Goal: Task Accomplishment & Management: Manage account settings

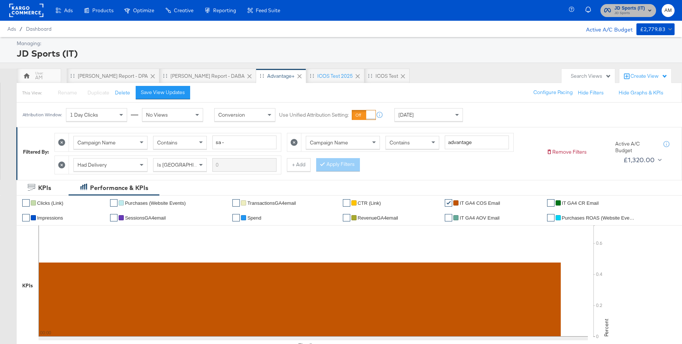
click at [642, 12] on span "JD Sports" at bounding box center [629, 13] width 30 height 6
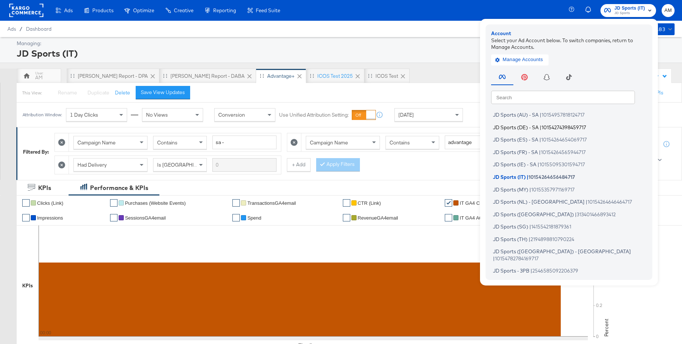
click at [521, 129] on span "JD Sports (DE) - SA" at bounding box center [516, 127] width 46 height 6
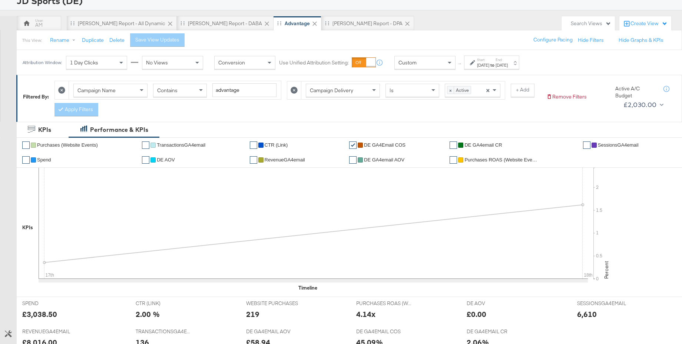
scroll to position [90, 0]
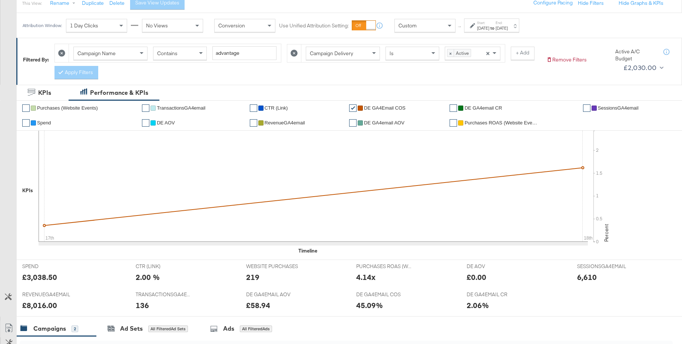
click at [429, 27] on div "Custom" at bounding box center [425, 25] width 60 height 13
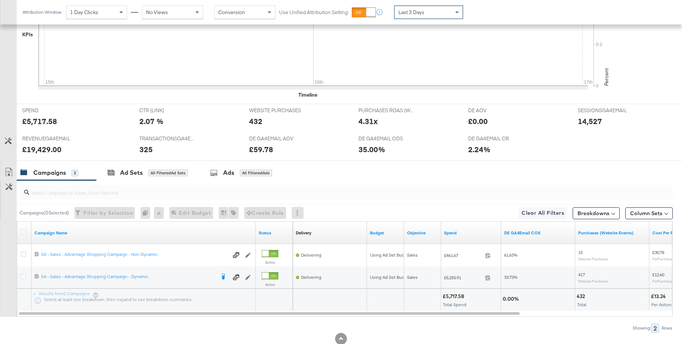
scroll to position [266, 0]
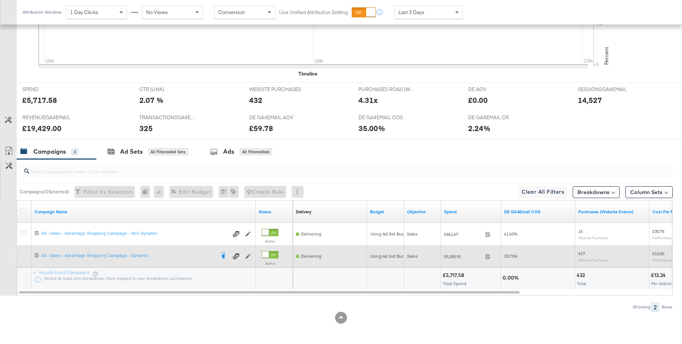
click at [23, 255] on icon at bounding box center [24, 256] width 6 height 6
click at [0, 0] on input "checkbox" at bounding box center [0, 0] width 0 height 0
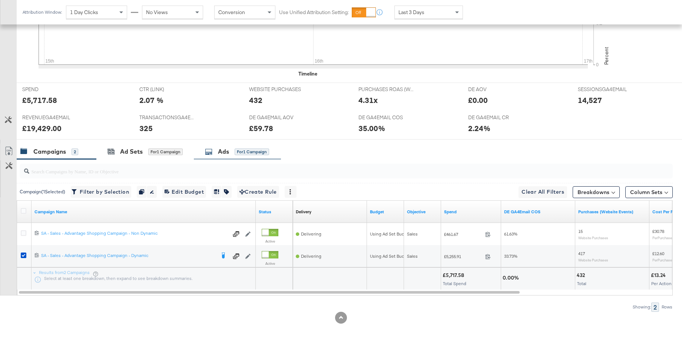
click at [219, 149] on div "Ads" at bounding box center [223, 151] width 11 height 9
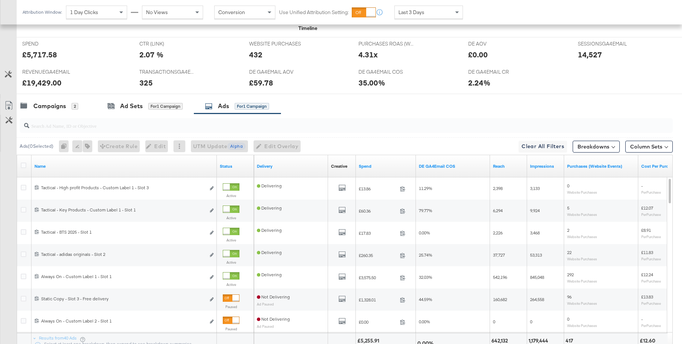
scroll to position [378, 0]
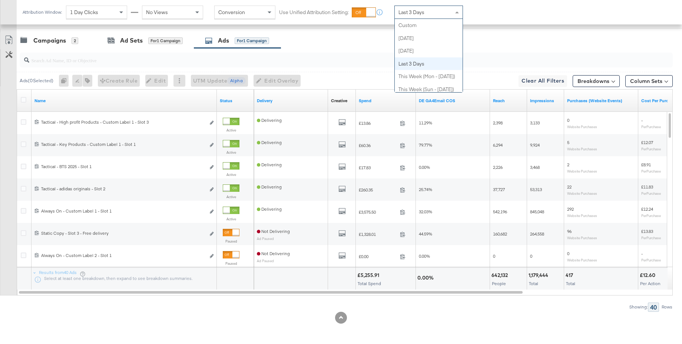
click at [423, 14] on span "Last 3 Days" at bounding box center [411, 12] width 26 height 7
click at [429, 11] on div "Last 3 Days" at bounding box center [429, 12] width 68 height 13
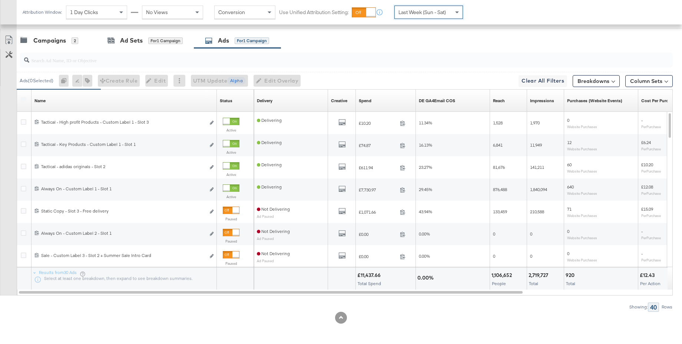
scroll to position [378, 0]
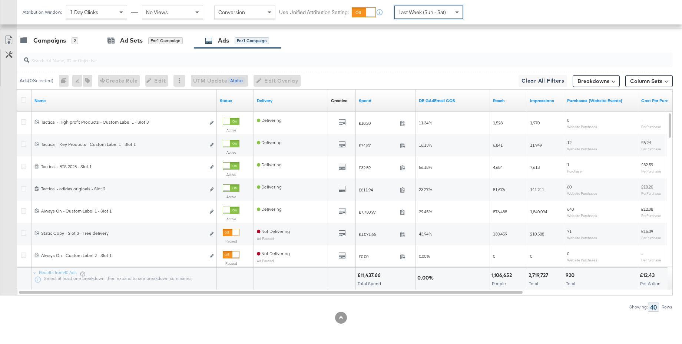
click at [436, 10] on span "Last Week (Sun - Sat)" at bounding box center [421, 12] width 47 height 7
click at [47, 43] on div "Campaigns" at bounding box center [49, 40] width 33 height 9
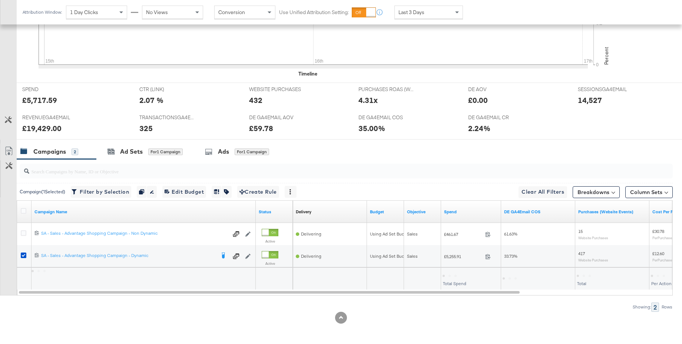
scroll to position [266, 0]
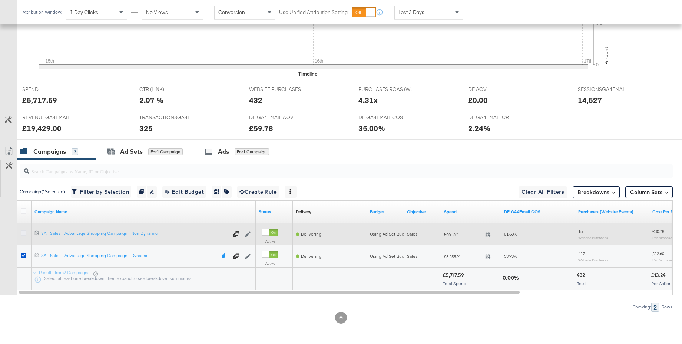
click at [23, 233] on icon at bounding box center [24, 233] width 6 height 6
click at [0, 0] on input "checkbox" at bounding box center [0, 0] width 0 height 0
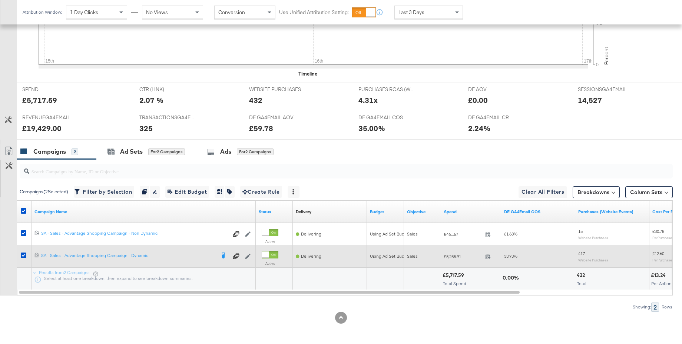
drag, startPoint x: 23, startPoint y: 255, endPoint x: 40, endPoint y: 251, distance: 17.1
click at [24, 255] on icon at bounding box center [24, 256] width 6 height 6
click at [0, 0] on input "checkbox" at bounding box center [0, 0] width 0 height 0
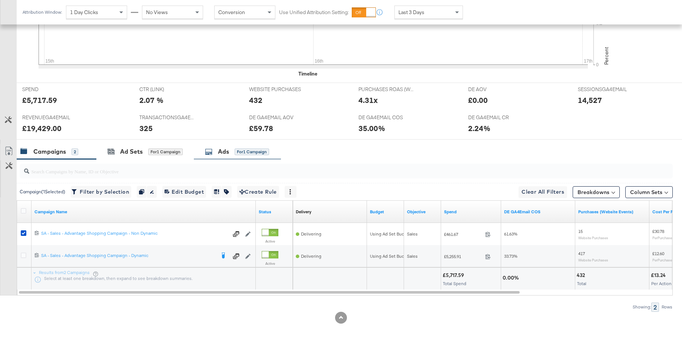
click at [215, 155] on div "Ads for 1 Campaign" at bounding box center [237, 151] width 64 height 9
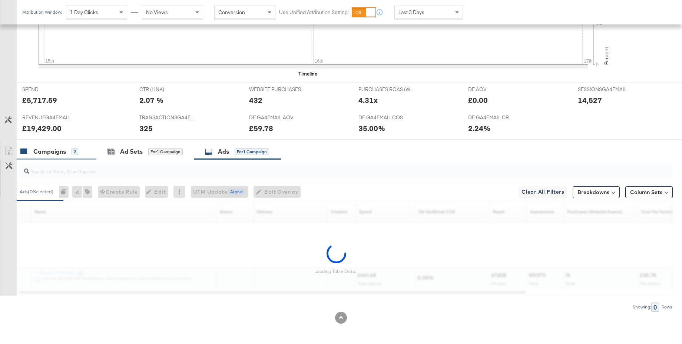
click at [49, 152] on div "Campaigns" at bounding box center [49, 151] width 33 height 9
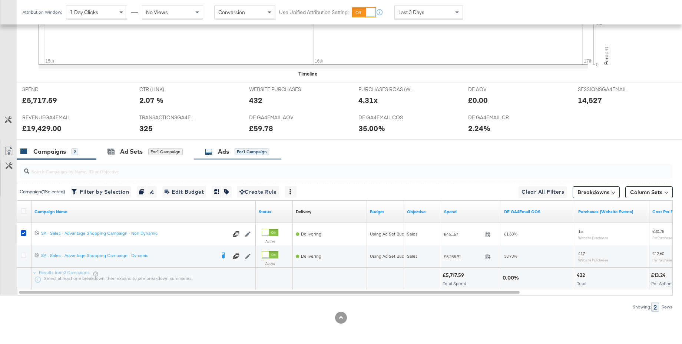
click at [230, 149] on div "Ads for 1 Campaign" at bounding box center [237, 151] width 64 height 9
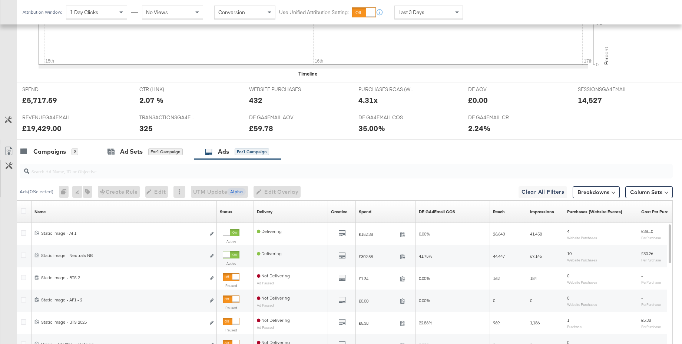
scroll to position [378, 0]
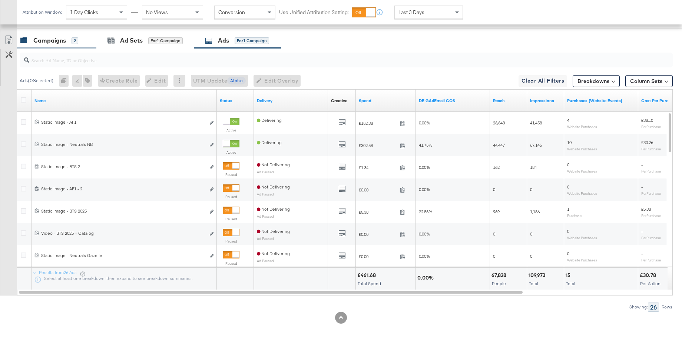
click at [50, 41] on div "Campaigns" at bounding box center [49, 40] width 33 height 9
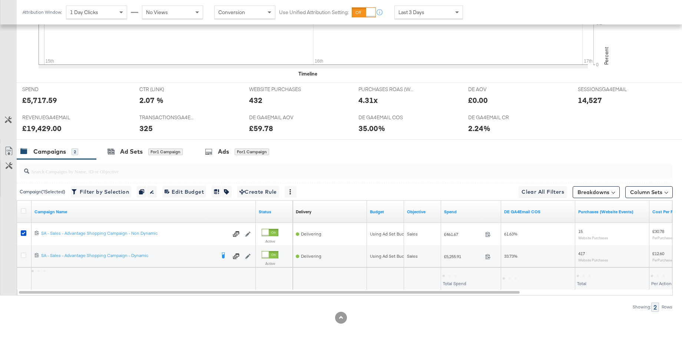
scroll to position [266, 0]
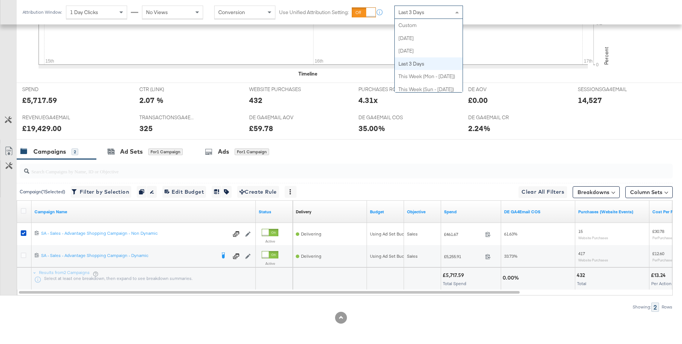
click at [411, 15] on span "Last 3 Days" at bounding box center [411, 12] width 26 height 7
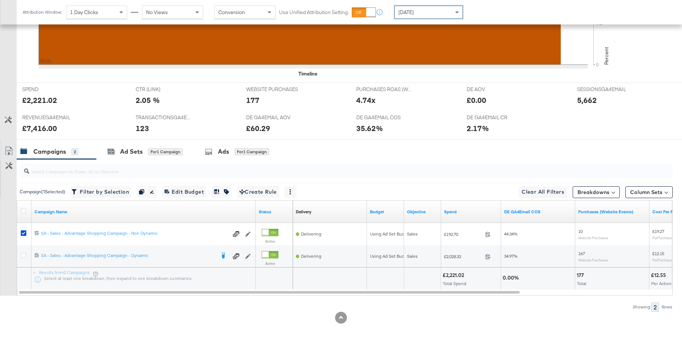
click at [415, 16] on div "[DATE]" at bounding box center [429, 12] width 68 height 13
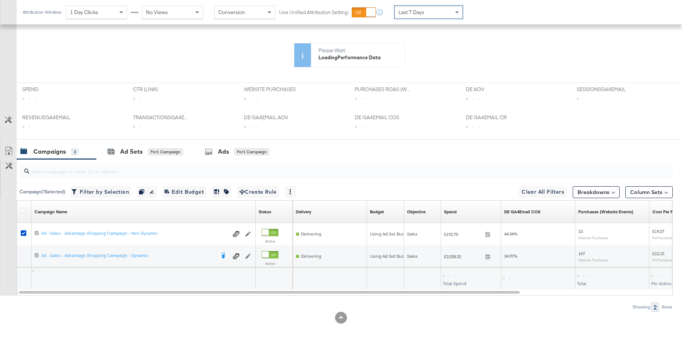
scroll to position [194, 0]
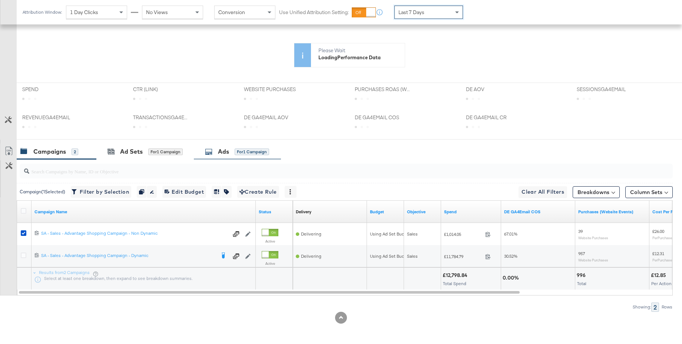
click at [224, 153] on div "Ads" at bounding box center [223, 151] width 11 height 9
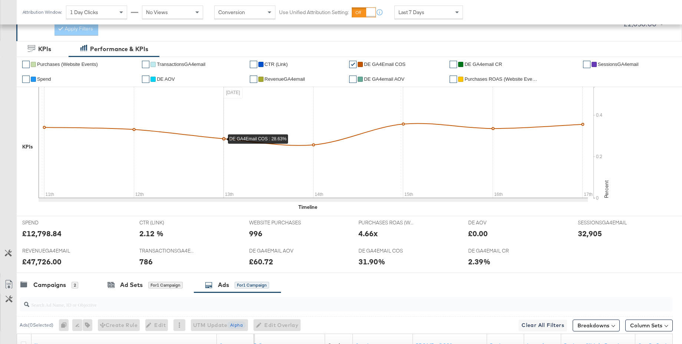
scroll to position [0, 0]
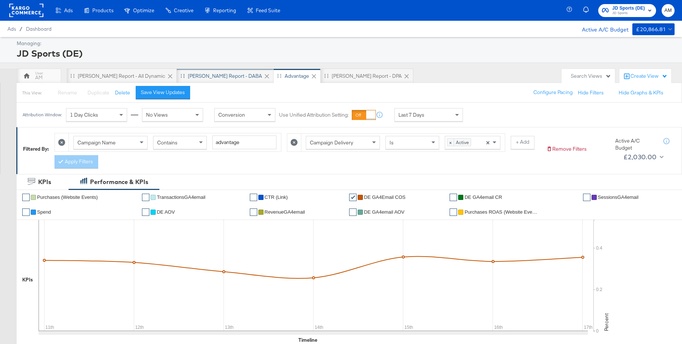
click at [188, 76] on div "[PERSON_NAME] Report - DABA" at bounding box center [225, 76] width 74 height 7
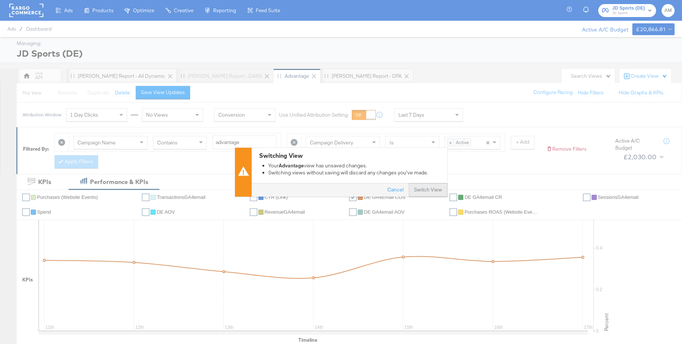
click at [417, 190] on button "Switch View" at bounding box center [428, 189] width 39 height 13
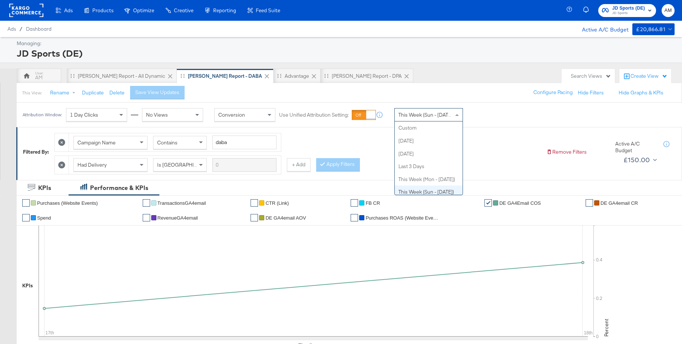
click at [422, 115] on span "This Week (Sun - [DATE])" at bounding box center [426, 115] width 56 height 7
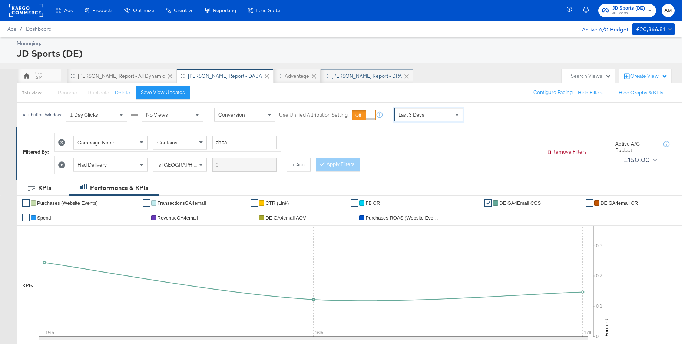
click at [332, 78] on div "[PERSON_NAME] Report - DPA" at bounding box center [367, 76] width 70 height 7
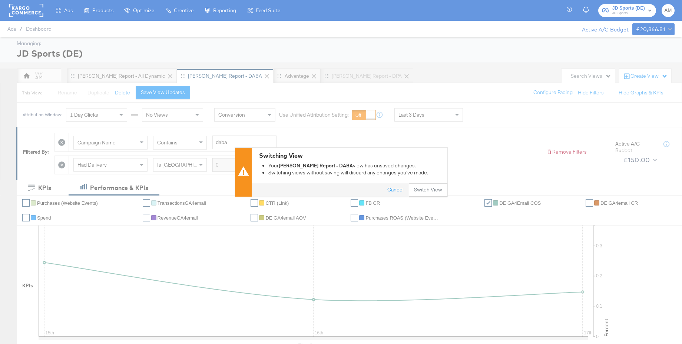
click at [423, 191] on button "Switch View" at bounding box center [428, 189] width 39 height 13
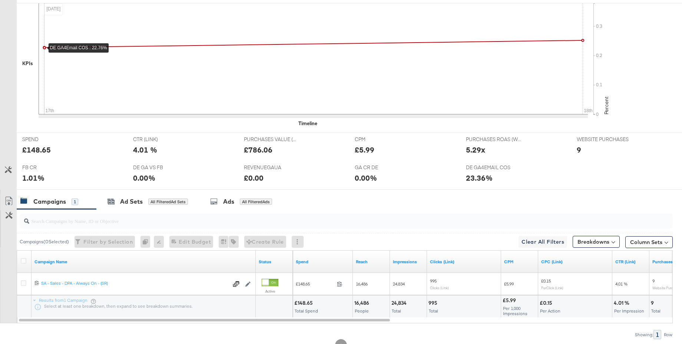
scroll to position [251, 0]
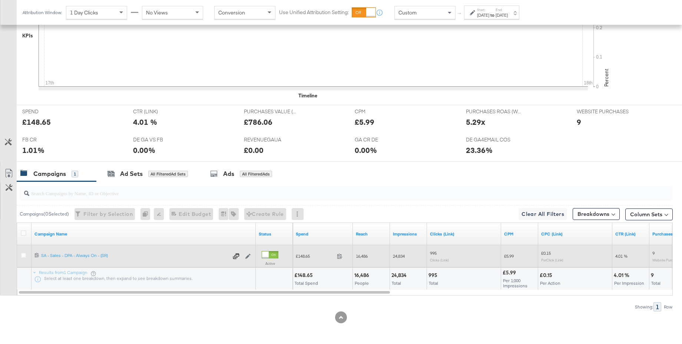
drag, startPoint x: 23, startPoint y: 257, endPoint x: 29, endPoint y: 256, distance: 6.7
click at [23, 257] on icon at bounding box center [24, 256] width 6 height 6
click at [0, 0] on input "checkbox" at bounding box center [0, 0] width 0 height 0
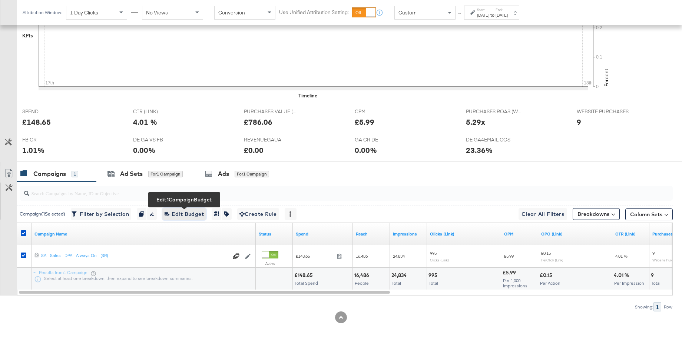
click at [175, 216] on span "Edit 1 Campaign Budget Edit Budget" at bounding box center [184, 214] width 39 height 9
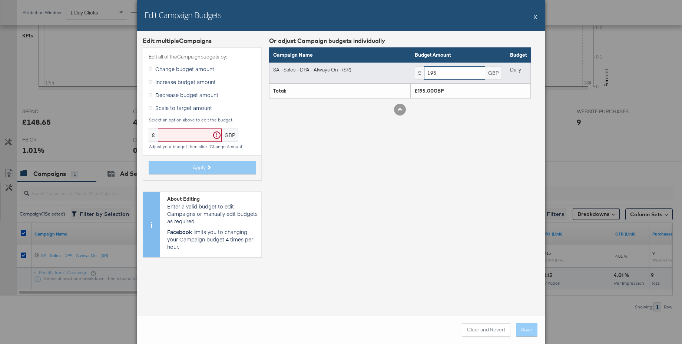
drag, startPoint x: 437, startPoint y: 73, endPoint x: 410, endPoint y: 73, distance: 27.1
click at [410, 73] on tr "SA - Sales - DPA - Always On - (SR) £ 195 GBP Daily" at bounding box center [399, 72] width 261 height 21
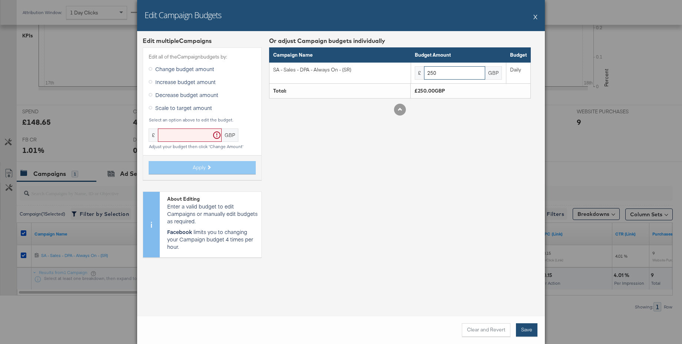
type input "250"
click at [529, 330] on button "Save" at bounding box center [526, 330] width 21 height 13
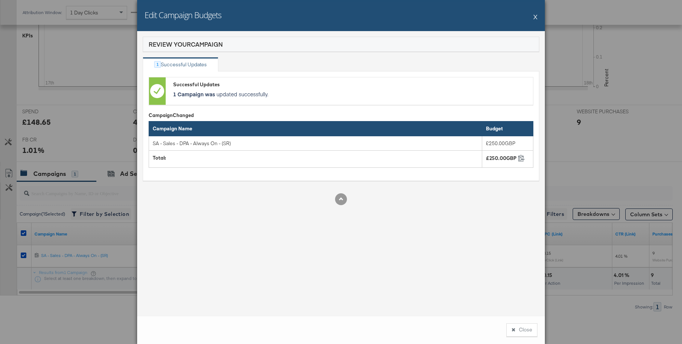
click at [534, 16] on button "X" at bounding box center [535, 16] width 4 height 15
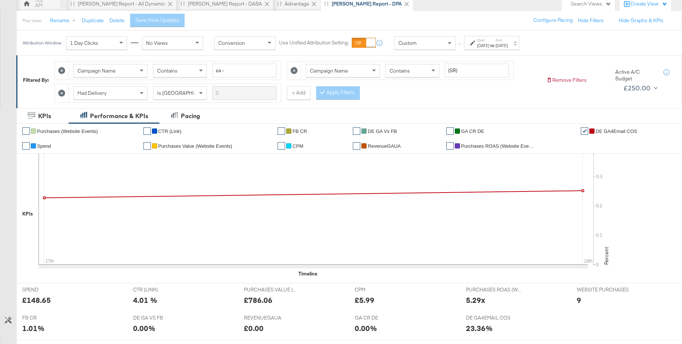
scroll to position [0, 0]
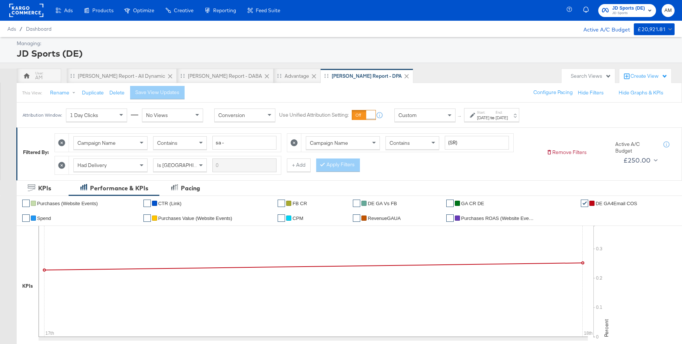
click at [625, 9] on span "JD Sports (DE)" at bounding box center [628, 8] width 33 height 8
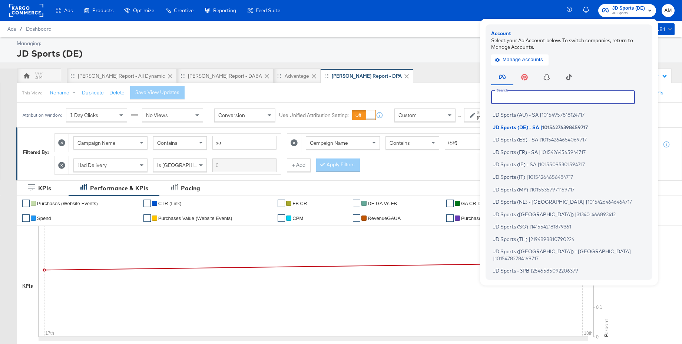
click at [518, 100] on input "text" at bounding box center [563, 96] width 144 height 13
type input "m"
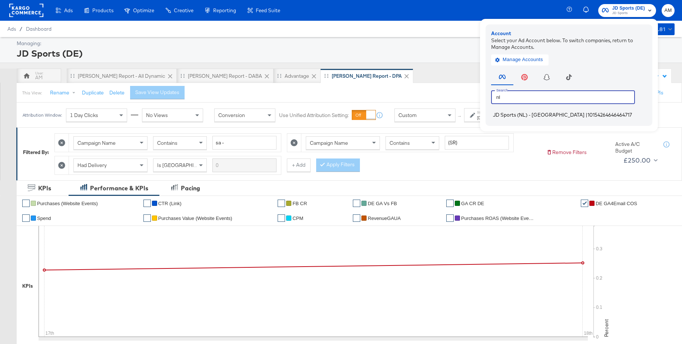
type input "nl"
click at [495, 113] on span "JD Sports (NL) - SA" at bounding box center [539, 115] width 92 height 6
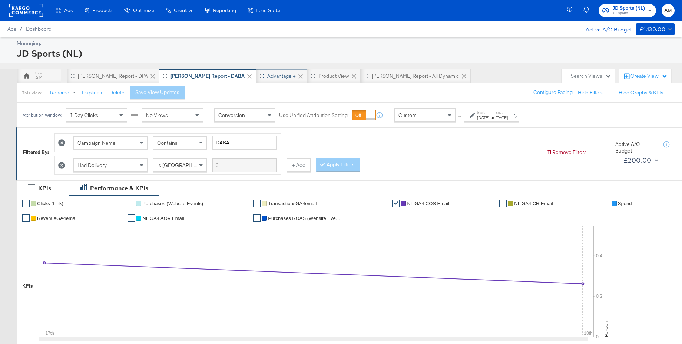
click at [267, 73] on div "Advantage +" at bounding box center [281, 76] width 29 height 7
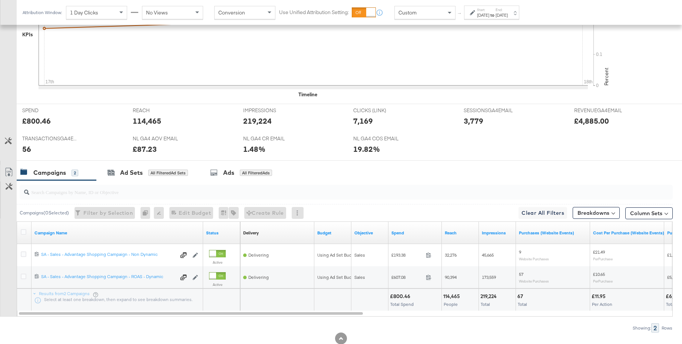
scroll to position [273, 0]
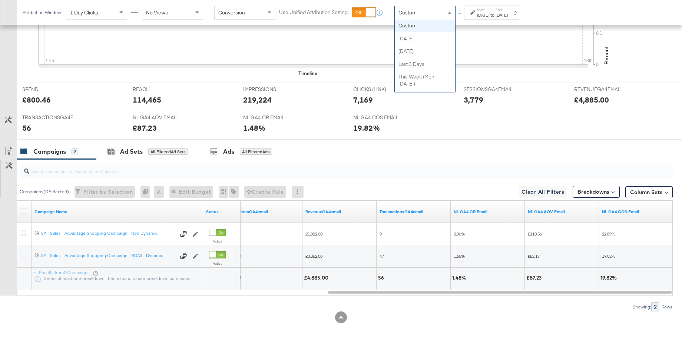
click at [440, 14] on div "Custom" at bounding box center [425, 12] width 60 height 13
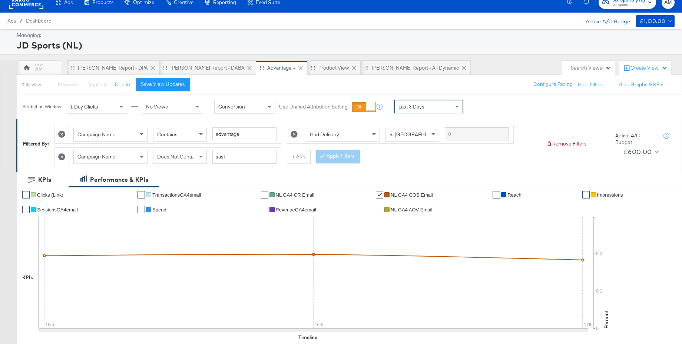
scroll to position [0, 0]
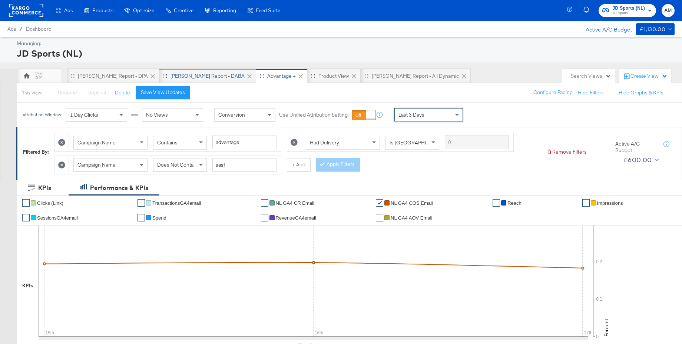
click at [178, 75] on div "[PERSON_NAME] Report - DABA" at bounding box center [207, 76] width 74 height 7
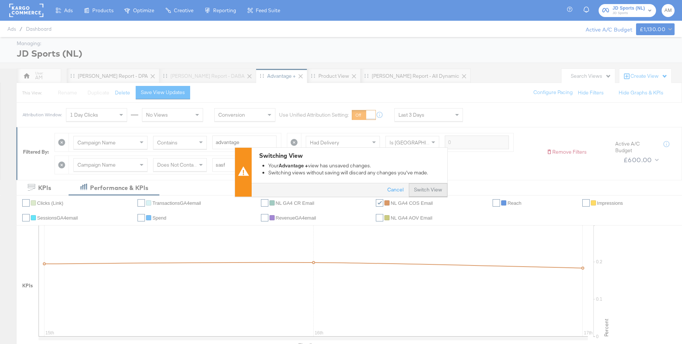
click at [432, 189] on button "Switch View" at bounding box center [428, 189] width 39 height 13
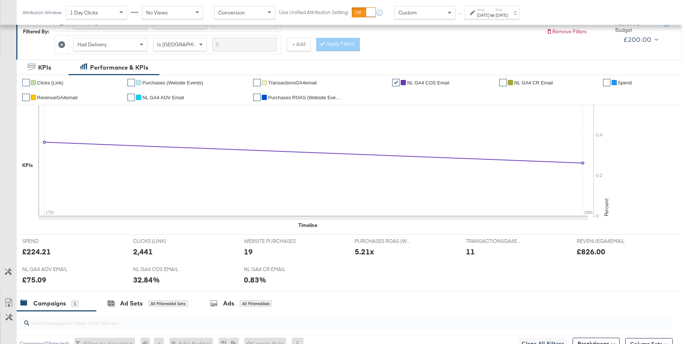
scroll to position [67, 0]
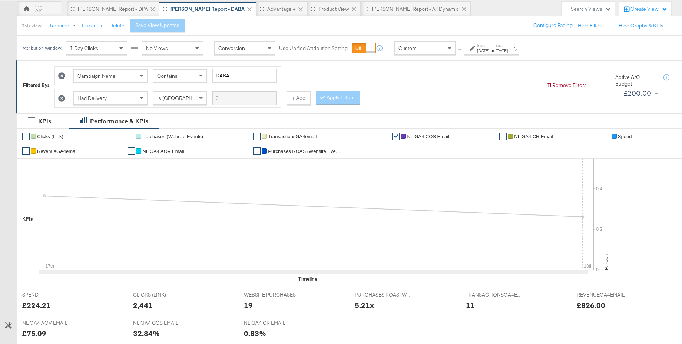
click at [521, 138] on span "NL GA4 CR Email" at bounding box center [533, 137] width 39 height 6
click at [428, 138] on span "NL GA4 COS Email" at bounding box center [428, 137] width 42 height 6
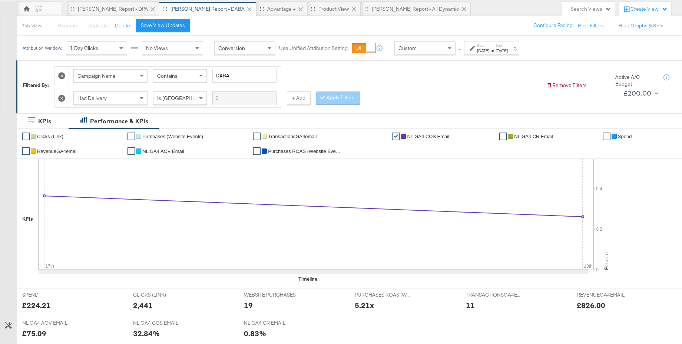
scroll to position [0, 0]
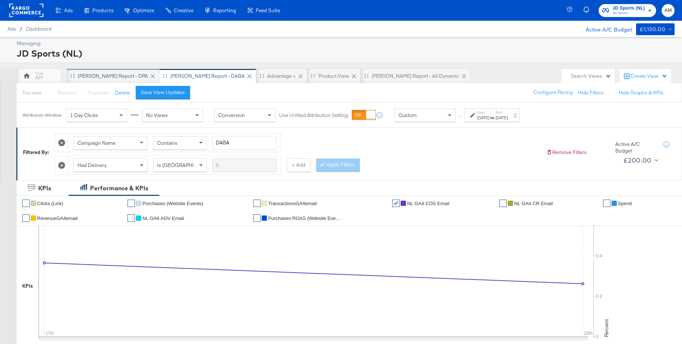
click at [105, 78] on div "[PERSON_NAME] Report - DPA" at bounding box center [113, 76] width 70 height 7
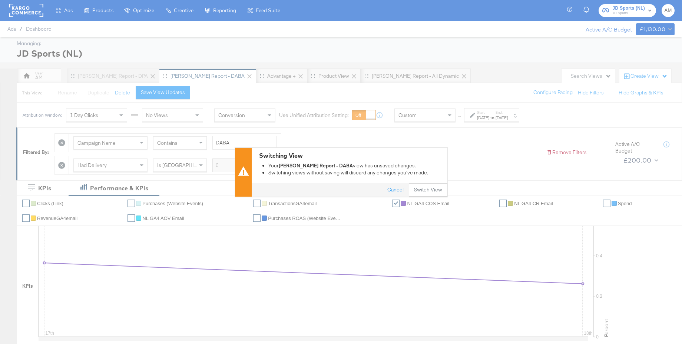
drag, startPoint x: 423, startPoint y: 192, endPoint x: 365, endPoint y: 68, distance: 136.8
click at [423, 192] on button "Switch View" at bounding box center [428, 189] width 39 height 13
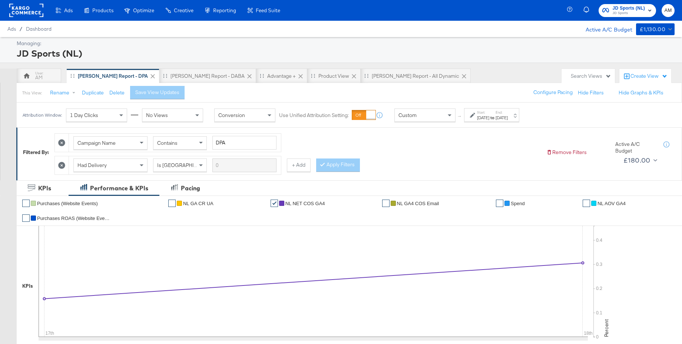
click at [424, 114] on div "Custom" at bounding box center [425, 115] width 60 height 13
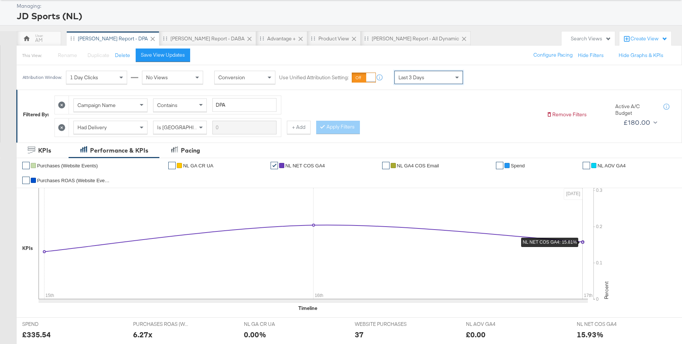
scroll to position [80, 0]
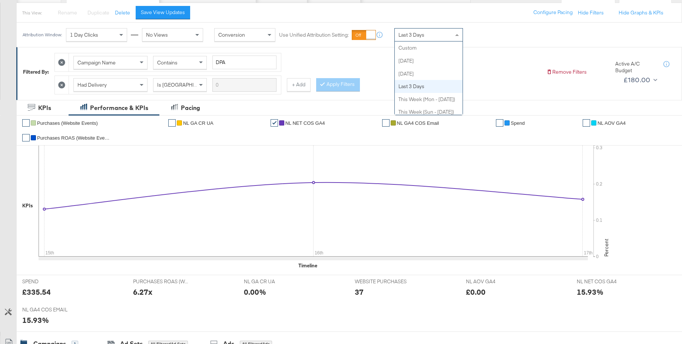
click at [425, 29] on div "Last 3 Days" at bounding box center [429, 35] width 68 height 13
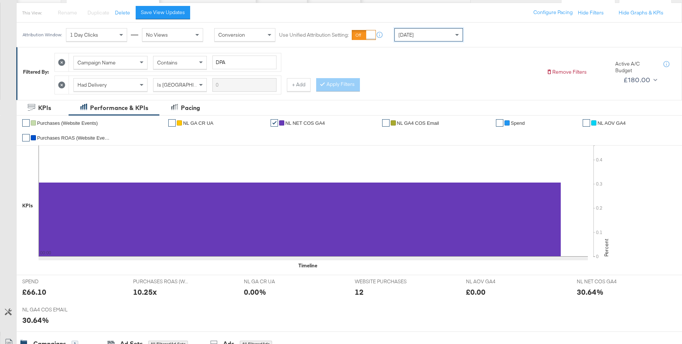
click at [420, 37] on div "[DATE]" at bounding box center [429, 35] width 68 height 13
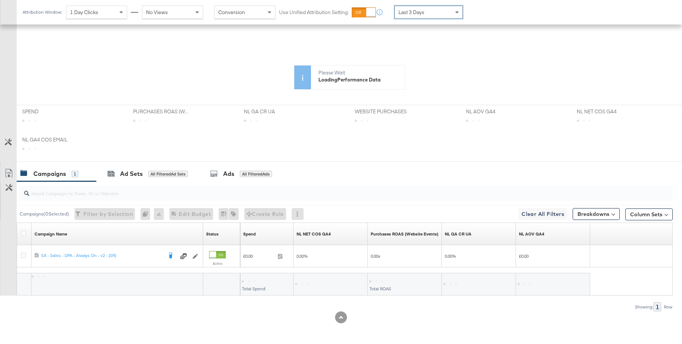
scroll to position [178, 0]
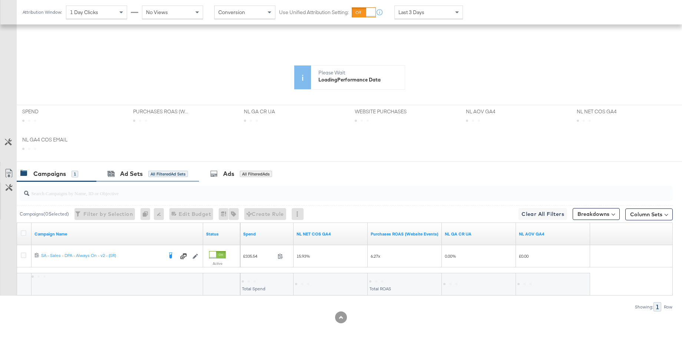
drag, startPoint x: 122, startPoint y: 172, endPoint x: 129, endPoint y: 169, distance: 8.0
click at [122, 172] on div "Ad Sets" at bounding box center [131, 174] width 23 height 9
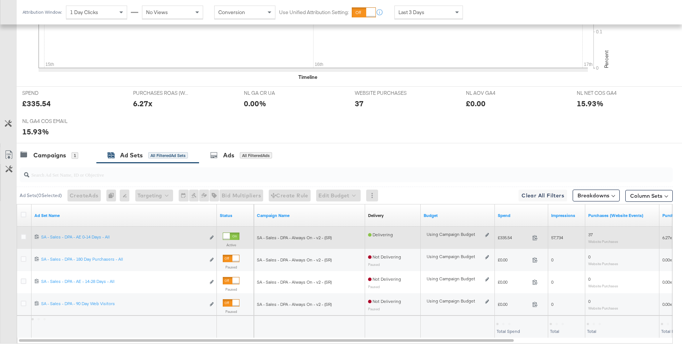
scroll to position [317, 0]
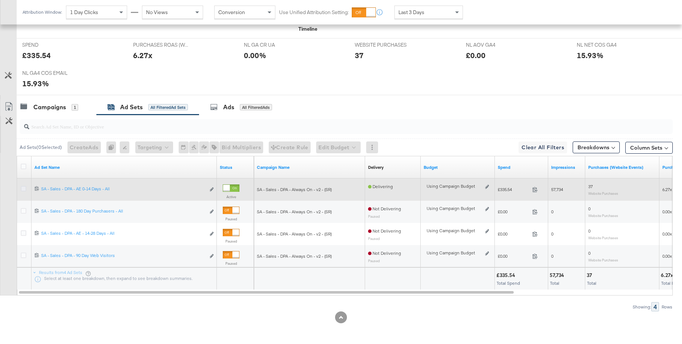
click at [23, 189] on icon at bounding box center [24, 189] width 6 height 6
click at [0, 0] on input "checkbox" at bounding box center [0, 0] width 0 height 0
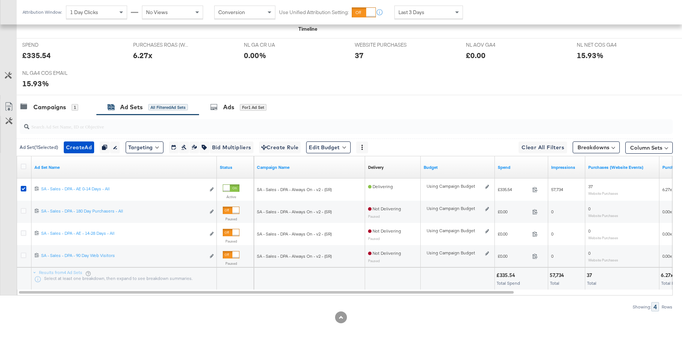
drag, startPoint x: 224, startPoint y: 109, endPoint x: 345, endPoint y: 122, distance: 121.5
click at [224, 109] on div "Ads" at bounding box center [228, 107] width 11 height 9
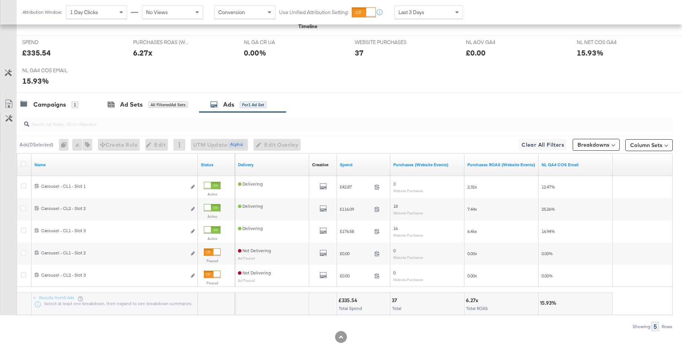
scroll to position [316, 0]
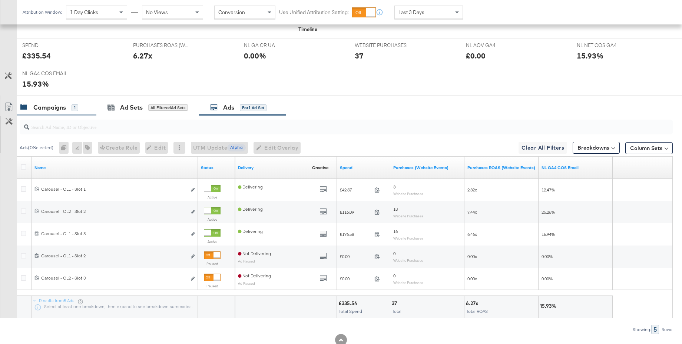
click at [62, 110] on div "Campaigns" at bounding box center [49, 107] width 33 height 9
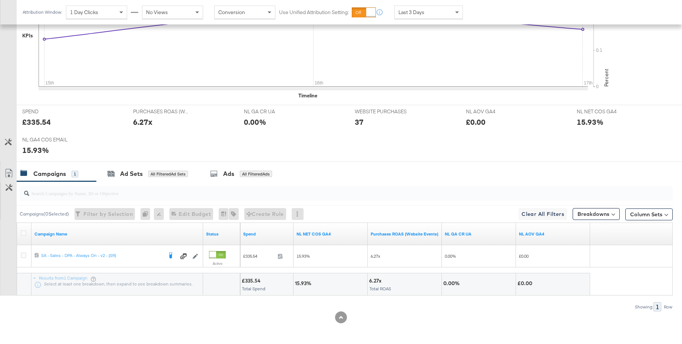
scroll to position [246, 0]
